Goal: Transaction & Acquisition: Purchase product/service

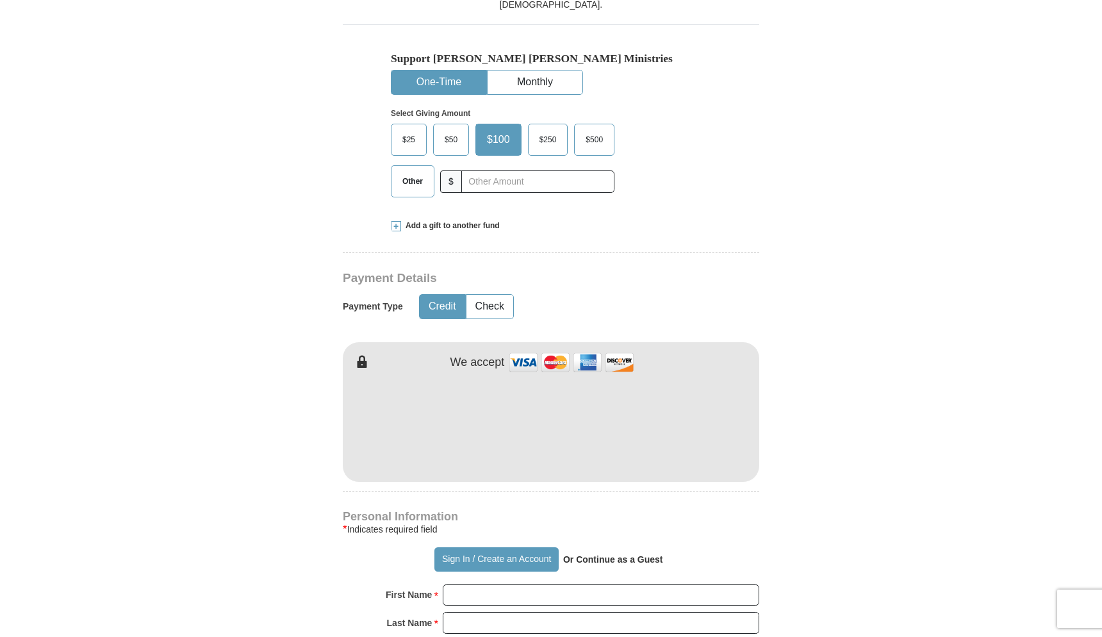
scroll to position [420, 0]
click at [767, 454] on form "Already have an account? Sign in for faster giving. Don't have an account? Crea…" at bounding box center [551, 435] width 730 height 1607
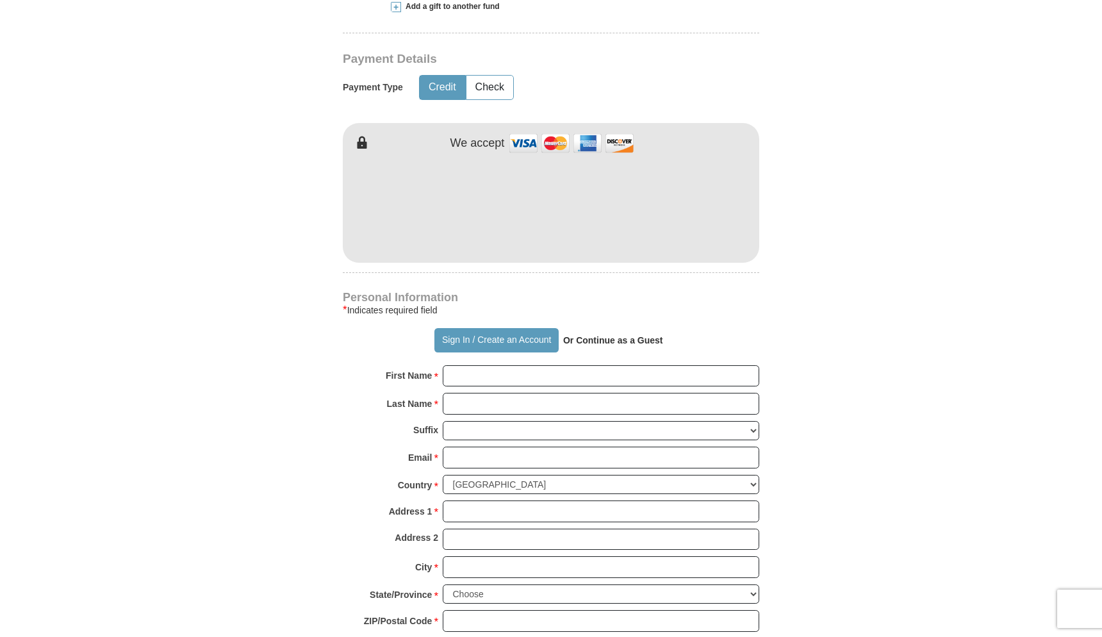
scroll to position [638, 0]
click at [552, 365] on input "First Name *" at bounding box center [601, 376] width 316 height 22
click at [750, 365] on input "First Name *" at bounding box center [601, 376] width 316 height 22
type input "[PERSON_NAME]"
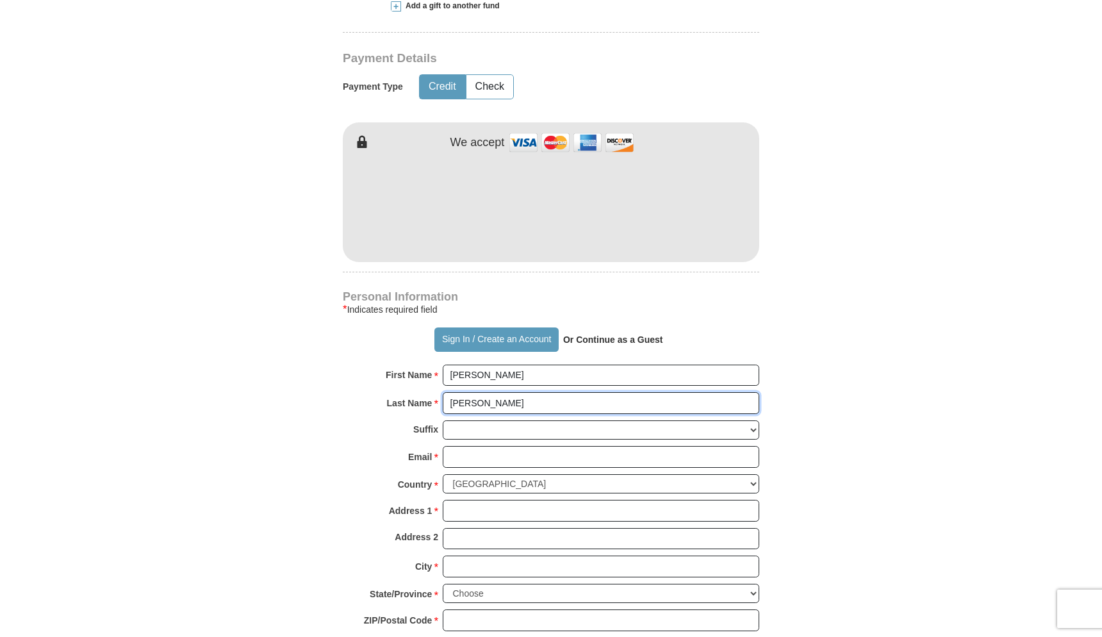
type input "[PERSON_NAME]"
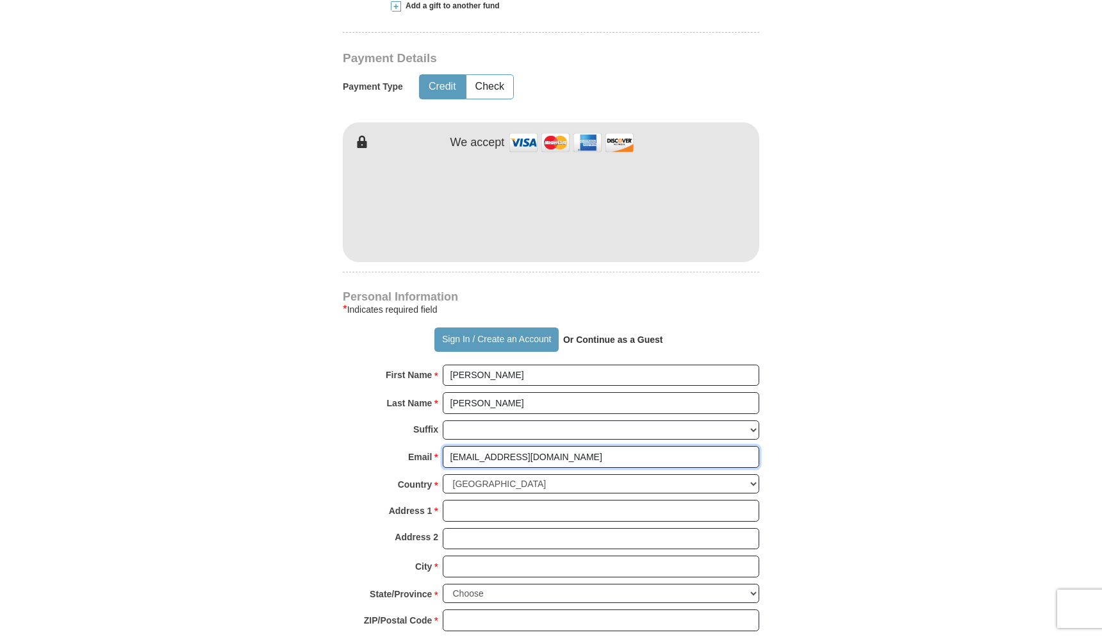
type input "[EMAIL_ADDRESS][DOMAIN_NAME]"
type input "[STREET_ADDRESS]"
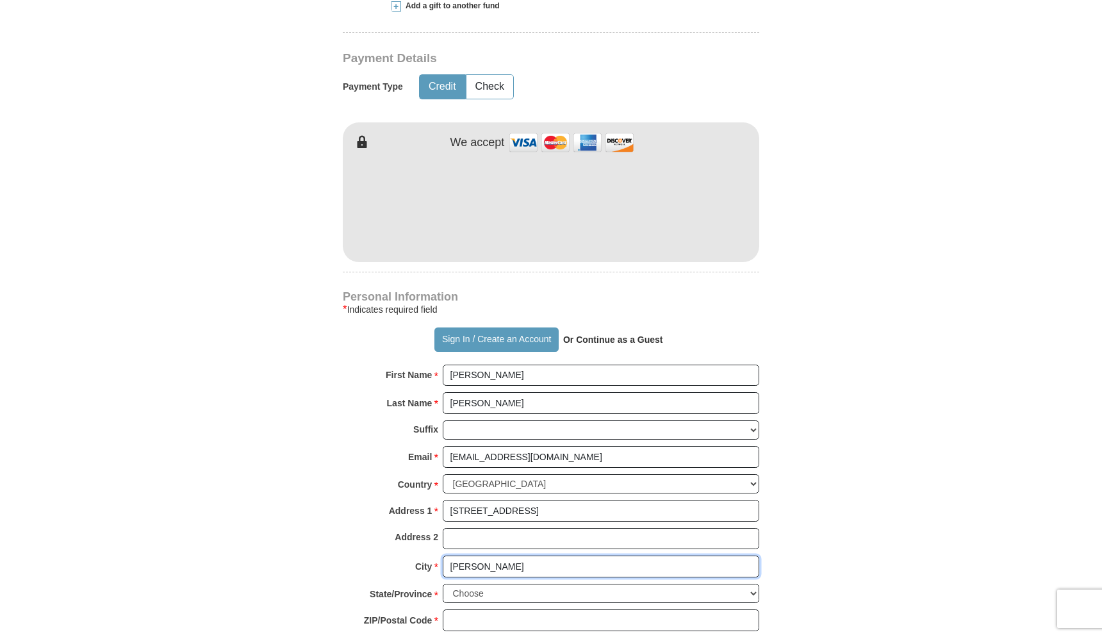
type input "[GEOGRAPHIC_DATA]"
select select "IN"
type input "[GEOGRAPHIC_DATA]"
type input "47906"
type input "3149139001"
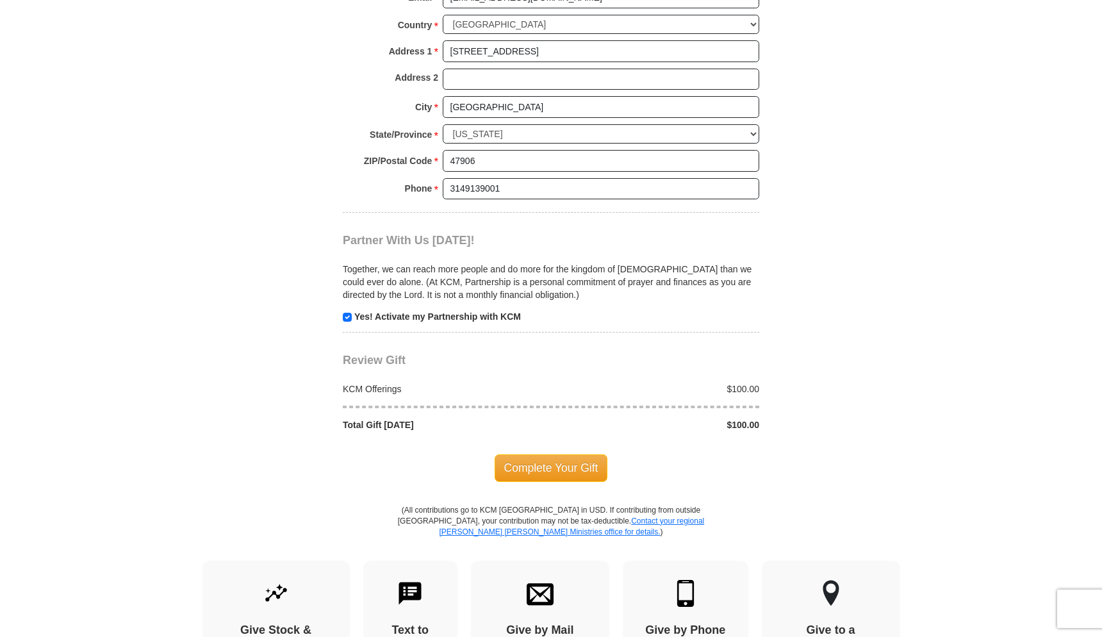
scroll to position [1098, 0]
click at [348, 312] on input "checkbox" at bounding box center [347, 316] width 9 height 9
checkbox input "false"
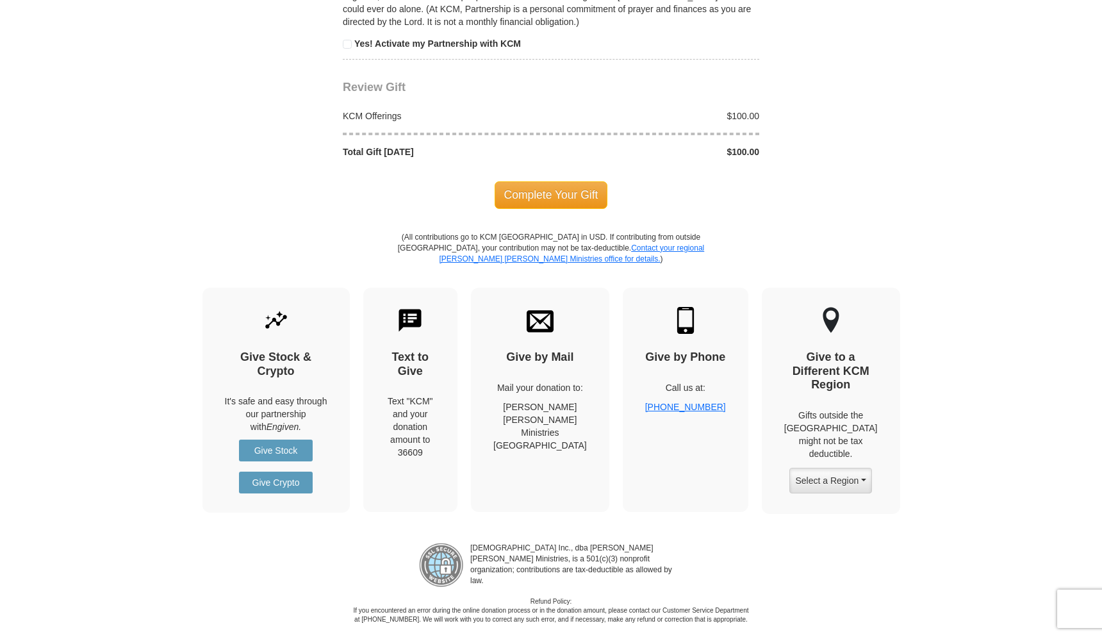
scroll to position [1376, 0]
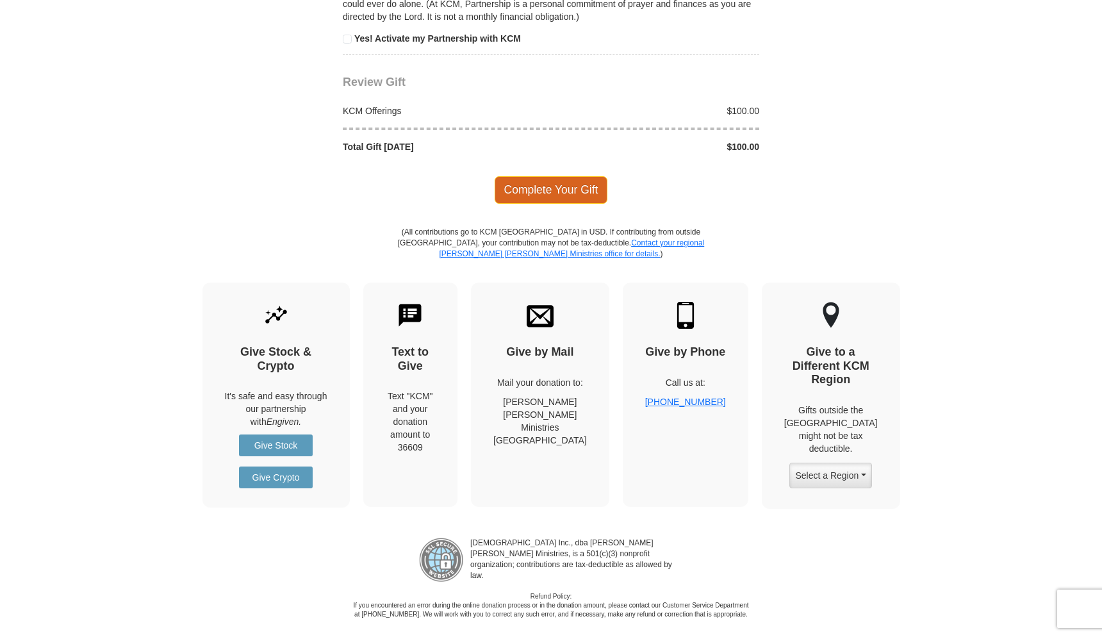
click at [557, 176] on span "Complete Your Gift" at bounding box center [551, 189] width 113 height 27
